Goal: Find specific page/section: Find specific page/section

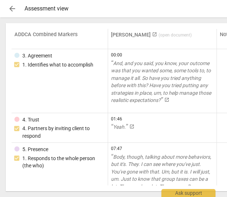
click at [46, 8] on div "Assessment view" at bounding box center [156, 8] width 263 height 6
click at [13, 6] on span "arrow_back" at bounding box center [12, 8] width 9 height 9
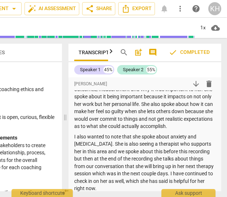
scroll to position [41, 0]
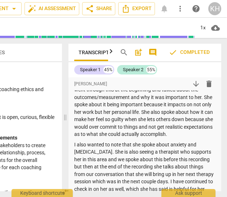
click at [110, 52] on icon "button" at bounding box center [111, 51] width 9 height 9
click at [111, 53] on icon "button" at bounding box center [111, 51] width 3 height 4
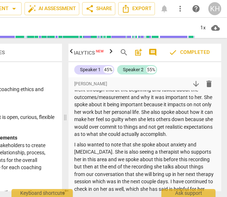
scroll to position [0, 101]
click at [110, 53] on div at bounding box center [111, 51] width 6 height 15
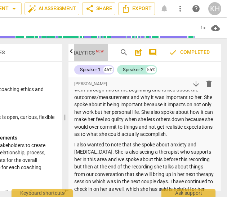
click at [92, 50] on span "Analytics New" at bounding box center [86, 53] width 35 height 6
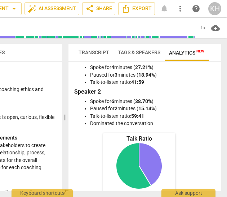
scroll to position [0, 0]
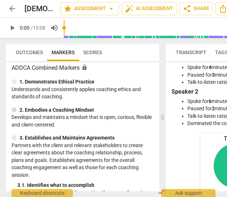
click at [87, 52] on span "Scores" at bounding box center [92, 52] width 19 height 6
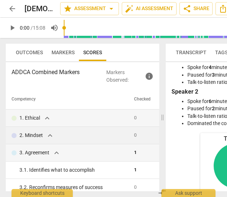
scroll to position [11, 0]
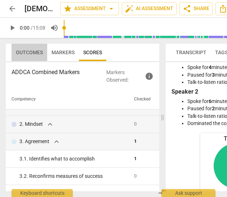
click at [25, 51] on span "Outcomes" at bounding box center [29, 52] width 27 height 6
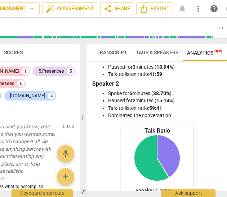
scroll to position [0, 0]
